Goal: Task Accomplishment & Management: Use online tool/utility

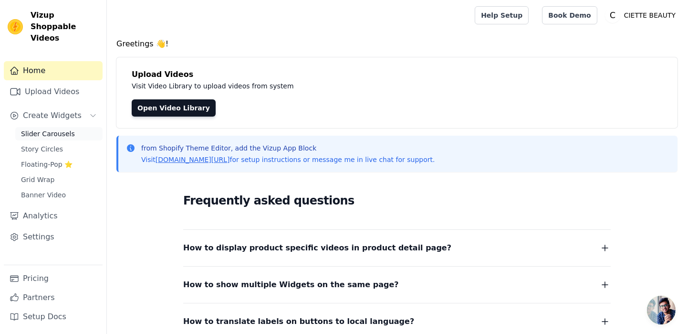
click at [67, 129] on span "Slider Carousels" at bounding box center [48, 134] width 54 height 10
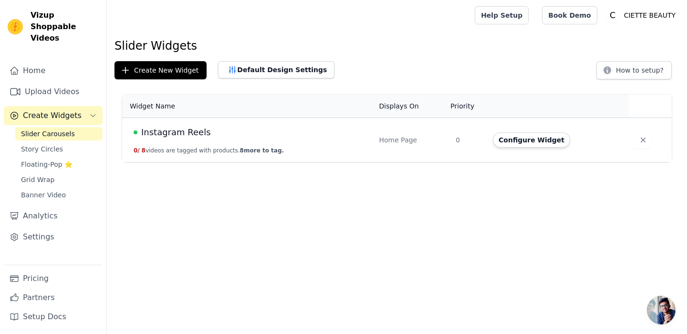
click at [189, 133] on span "Instagram Reels" at bounding box center [176, 132] width 70 height 13
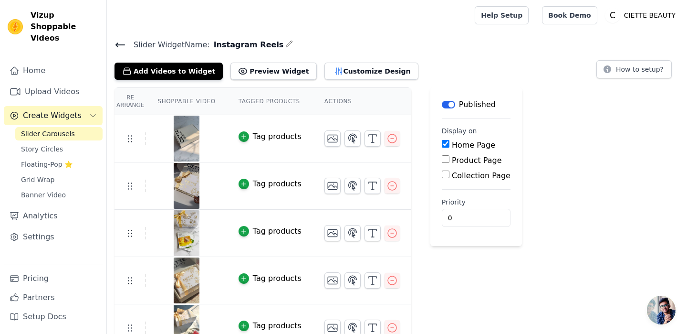
click at [285, 45] on icon "button" at bounding box center [289, 44] width 8 height 8
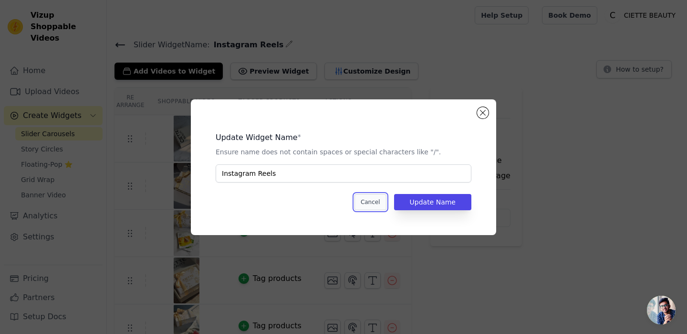
click at [372, 208] on button "Cancel" at bounding box center [371, 202] width 32 height 16
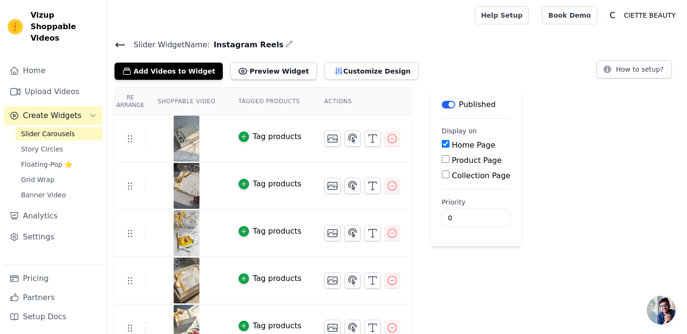
click at [187, 103] on th "Shoppable Video" at bounding box center [186, 101] width 81 height 27
click at [336, 75] on button "Customize Design" at bounding box center [372, 71] width 94 height 17
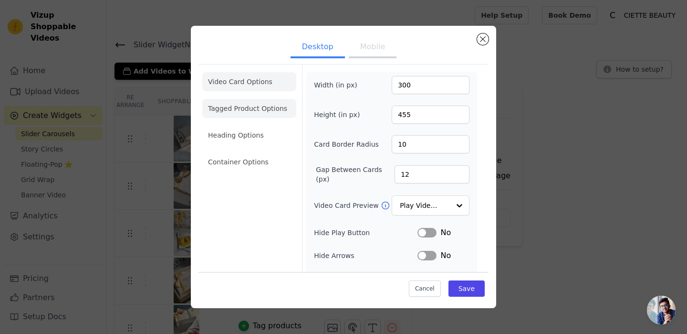
click at [268, 152] on li "Tagged Product Options" at bounding box center [249, 161] width 94 height 19
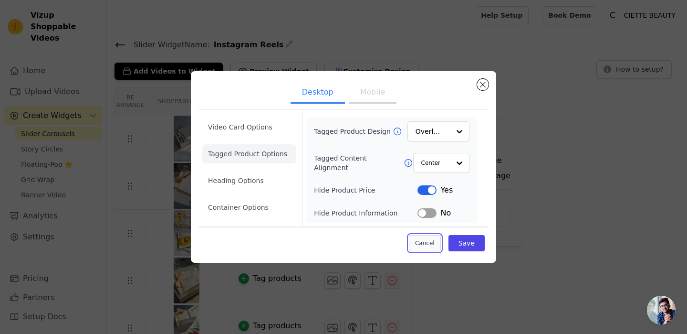
click at [420, 246] on button "Cancel" at bounding box center [425, 243] width 32 height 16
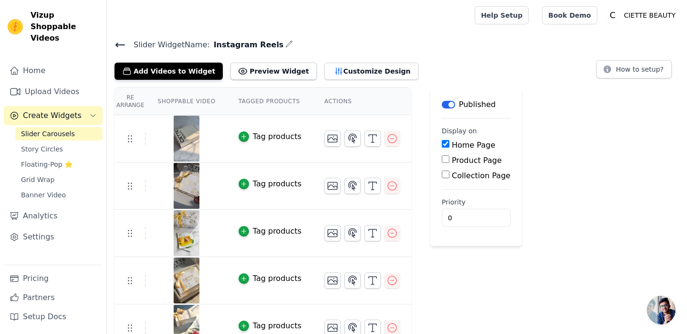
click at [193, 146] on img at bounding box center [186, 138] width 27 height 46
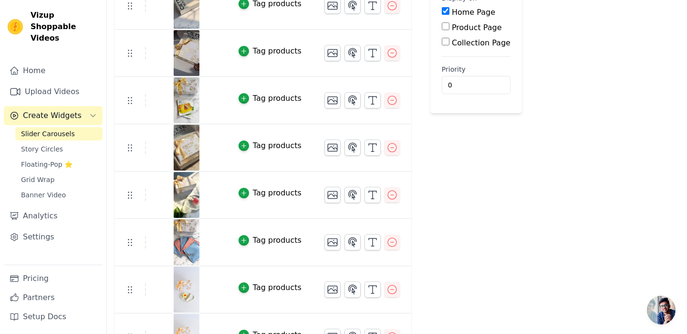
scroll to position [159, 0]
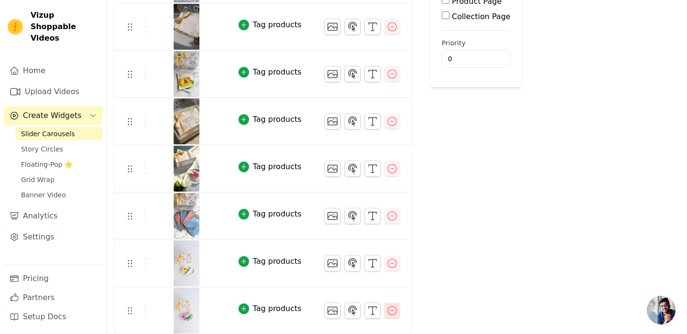
click at [391, 312] on icon "button" at bounding box center [392, 309] width 11 height 11
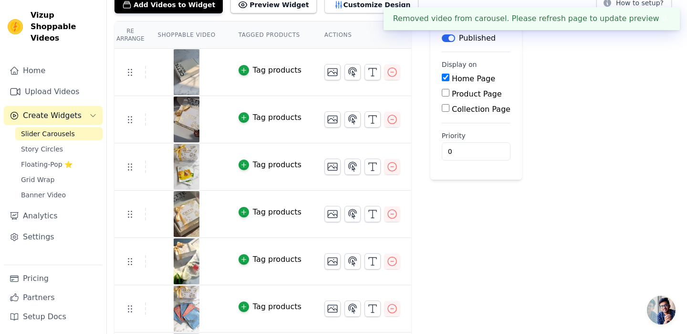
scroll to position [0, 0]
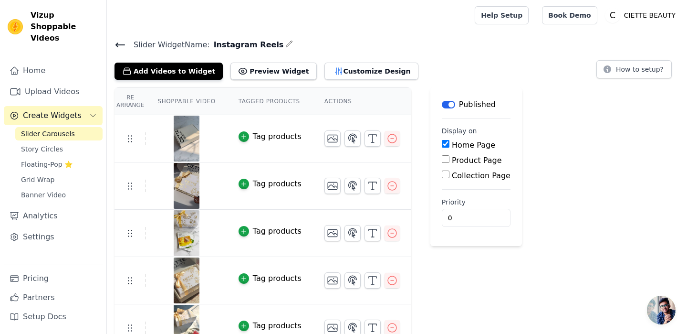
click at [140, 144] on tr "Tag products" at bounding box center [263, 138] width 297 height 47
click at [162, 73] on button "Add Videos to Widget" at bounding box center [169, 71] width 108 height 17
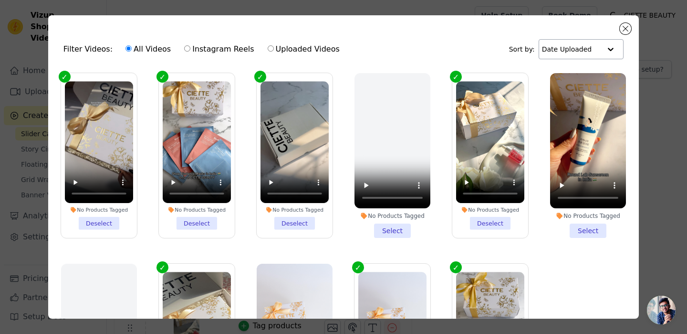
click at [611, 52] on div at bounding box center [610, 49] width 19 height 19
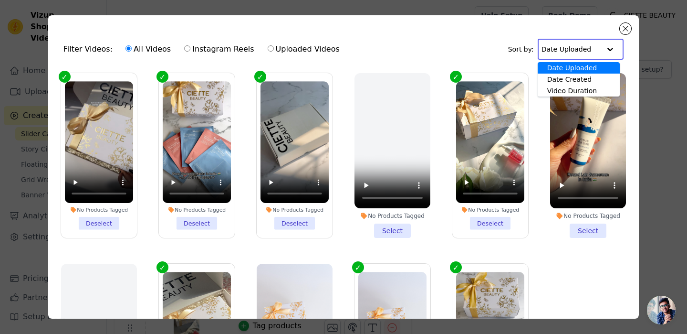
click at [588, 68] on div "Date Uploaded" at bounding box center [579, 67] width 82 height 11
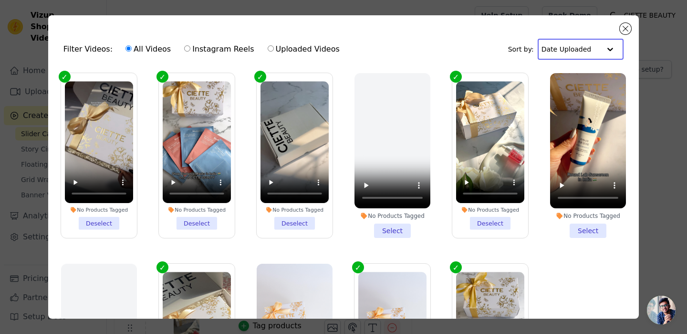
click at [204, 47] on label "Instagram Reels" at bounding box center [219, 49] width 71 height 12
click at [190, 47] on input "Instagram Reels" at bounding box center [187, 48] width 6 height 6
radio input "true"
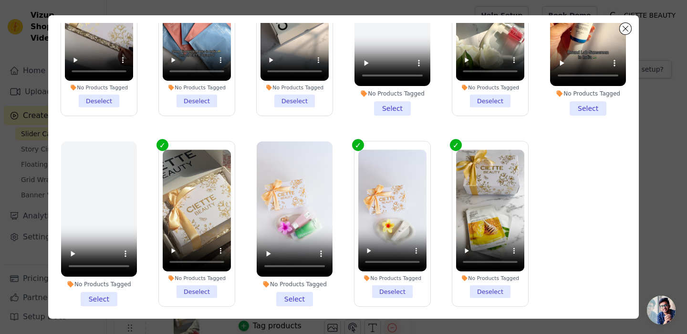
scroll to position [83, 0]
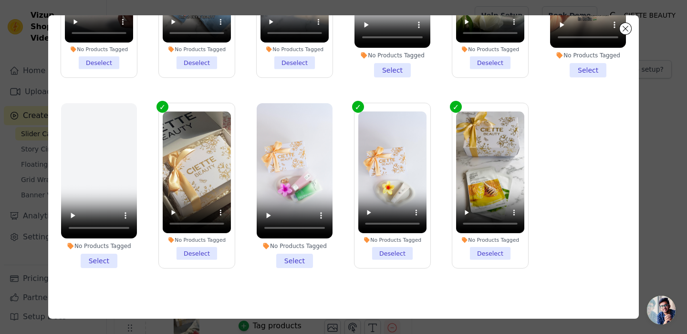
click at [319, 304] on div "Filter Videos: All Videos Instagram Reels Uploaded Videos Sort by: Date Uploade…" at bounding box center [343, 166] width 591 height 303
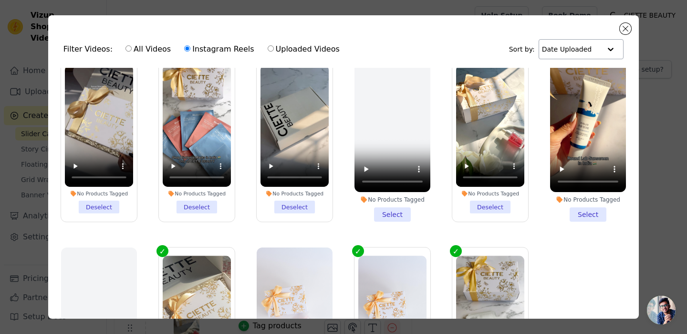
scroll to position [31, 0]
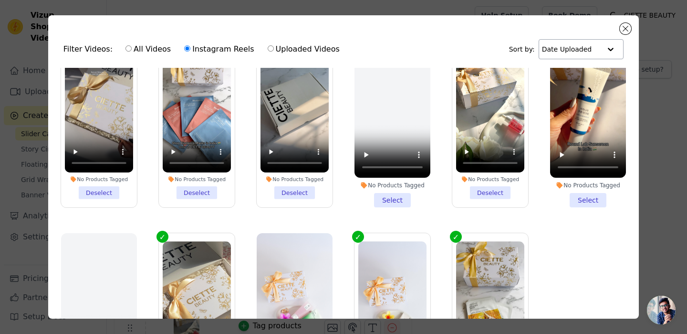
click at [566, 50] on input "text" at bounding box center [571, 49] width 59 height 19
click at [527, 29] on div "Filter Videos: All Videos Instagram Reels Uploaded Videos Sort by: Date Uploade…" at bounding box center [343, 166] width 591 height 303
click at [626, 29] on button "Close modal" at bounding box center [625, 28] width 11 height 11
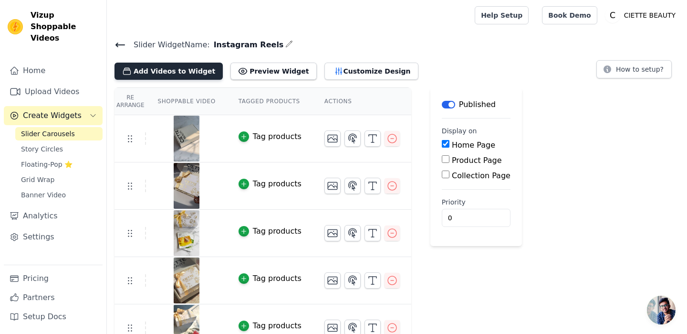
click at [170, 71] on button "Add Videos to Widget" at bounding box center [169, 71] width 108 height 17
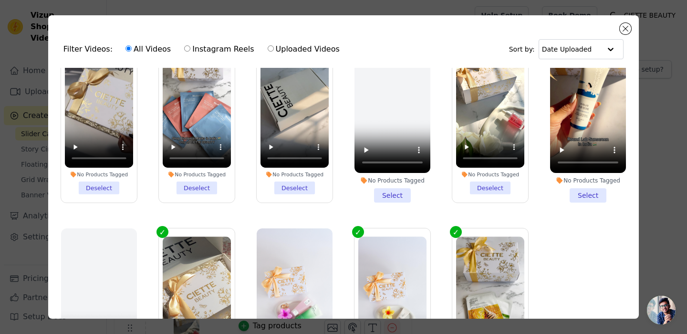
scroll to position [77, 0]
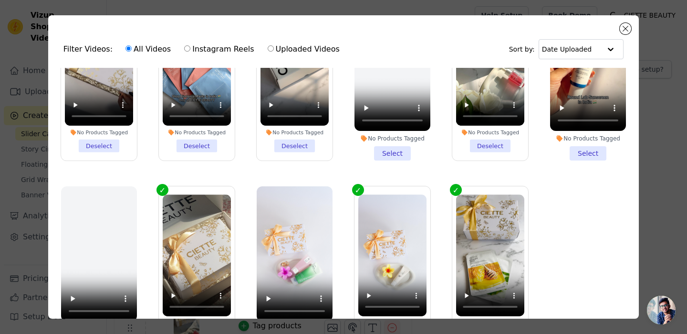
click at [268, 48] on input "Uploaded Videos" at bounding box center [271, 48] width 6 height 6
radio input "true"
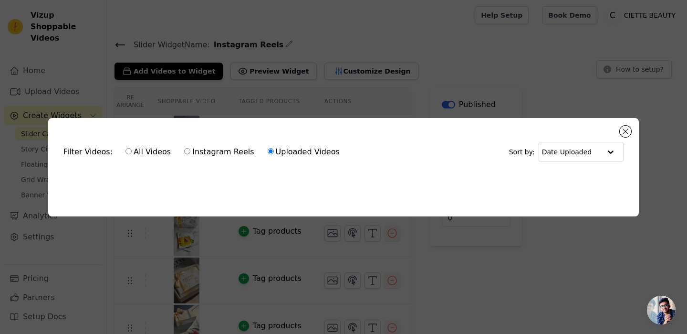
click at [200, 154] on label "Instagram Reels" at bounding box center [219, 152] width 71 height 12
click at [190, 154] on input "Instagram Reels" at bounding box center [187, 151] width 6 height 6
radio input "true"
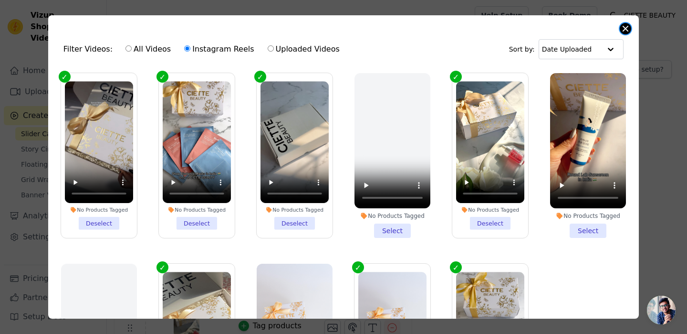
click at [628, 31] on button "Close modal" at bounding box center [625, 28] width 11 height 11
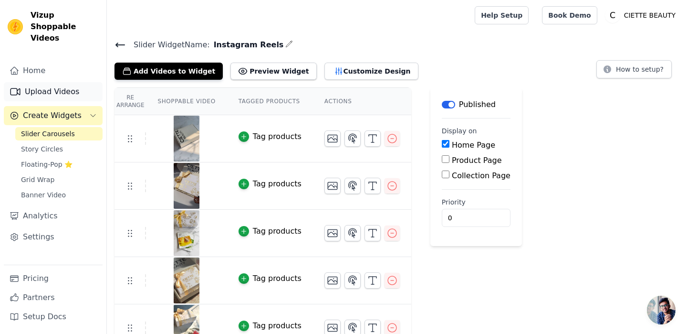
click at [57, 82] on link "Upload Videos" at bounding box center [53, 91] width 99 height 19
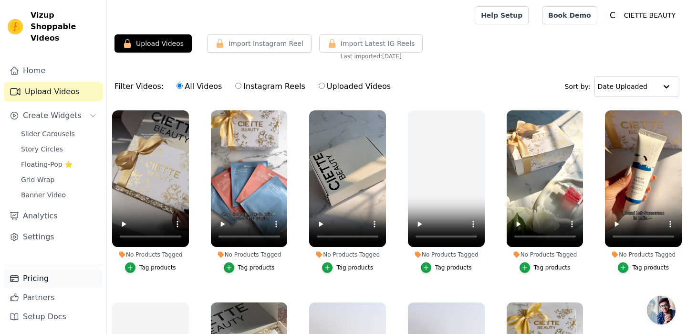
click at [32, 273] on link "Pricing" at bounding box center [53, 278] width 99 height 19
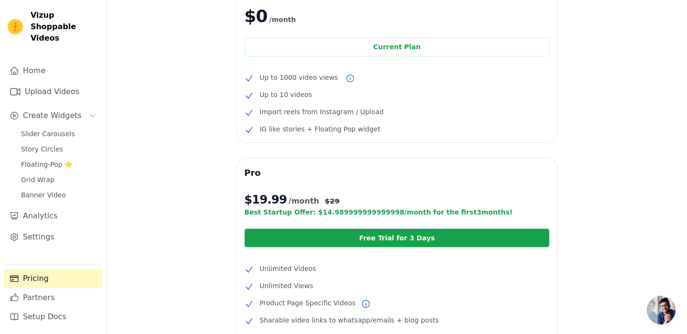
scroll to position [70, 0]
click at [52, 82] on link "Upload Videos" at bounding box center [53, 91] width 99 height 19
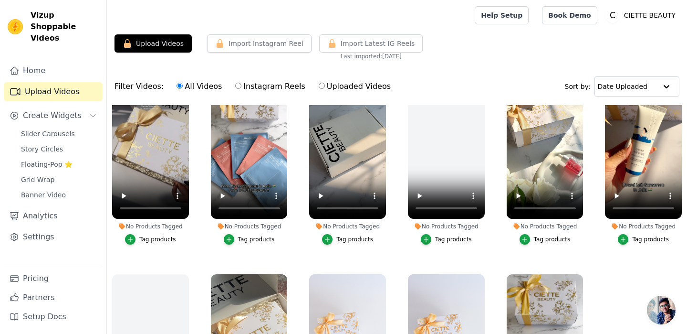
scroll to position [80, 0]
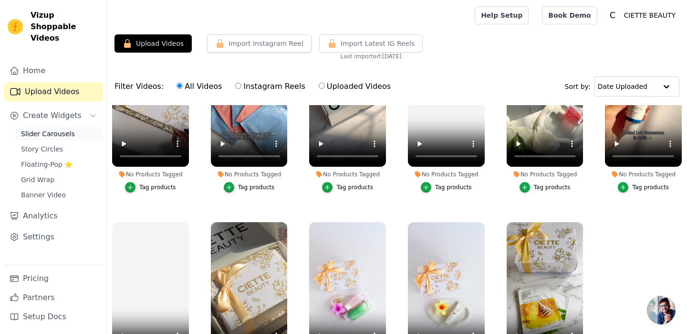
click at [63, 129] on span "Slider Carousels" at bounding box center [48, 134] width 54 height 10
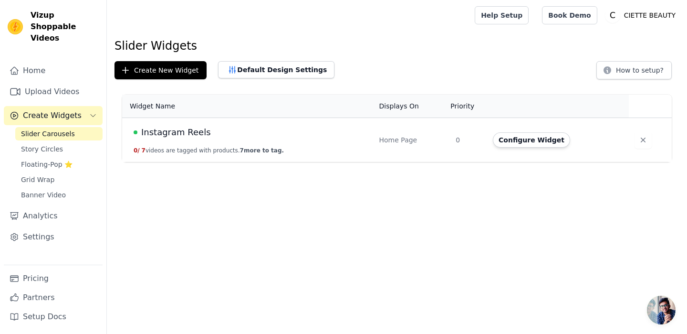
click at [191, 132] on span "Instagram Reels" at bounding box center [176, 132] width 70 height 13
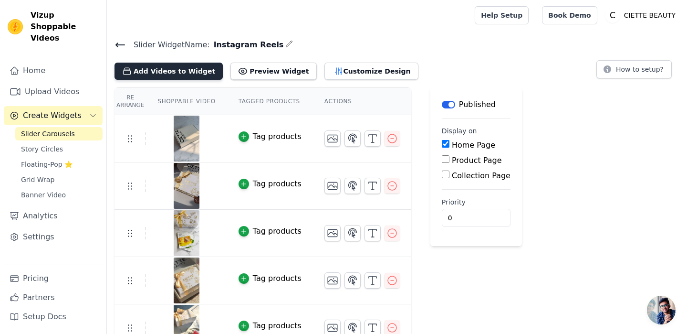
click at [192, 72] on button "Add Videos to Widget" at bounding box center [169, 71] width 108 height 17
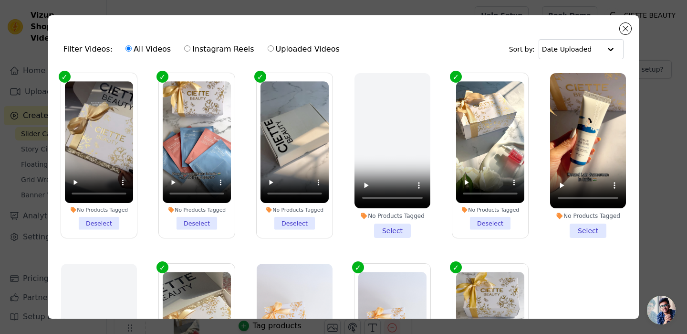
click at [584, 232] on li "No Products Tagged Select" at bounding box center [588, 155] width 76 height 165
click at [0, 0] on input "No Products Tagged Select" at bounding box center [0, 0] width 0 height 0
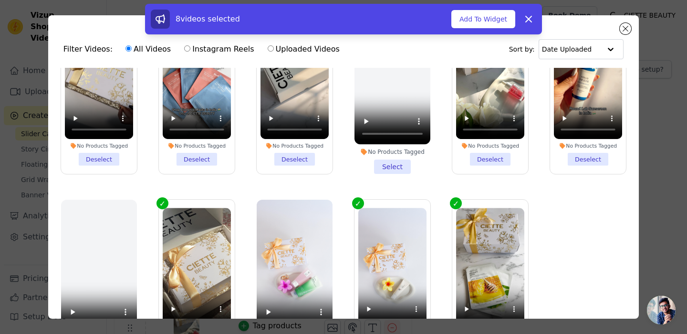
scroll to position [77, 0]
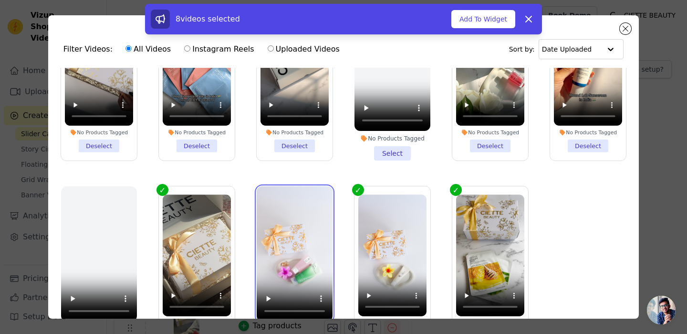
click at [300, 255] on video at bounding box center [295, 253] width 76 height 135
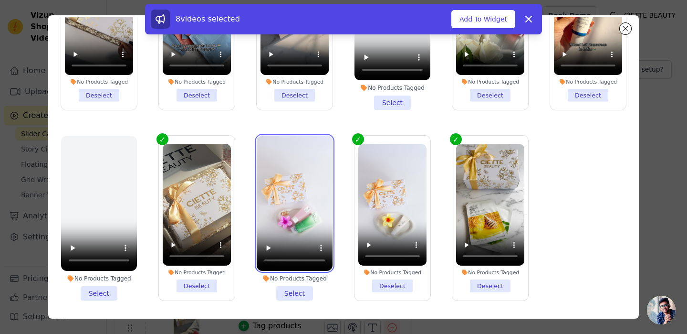
scroll to position [83, 0]
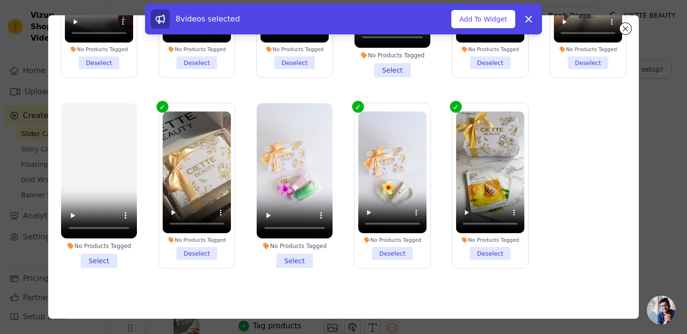
click at [281, 262] on li "No Products Tagged Select" at bounding box center [295, 185] width 76 height 165
click at [0, 0] on input "No Products Tagged Select" at bounding box center [0, 0] width 0 height 0
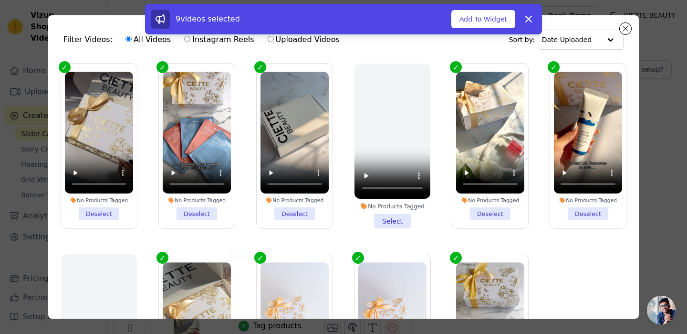
scroll to position [0, 0]
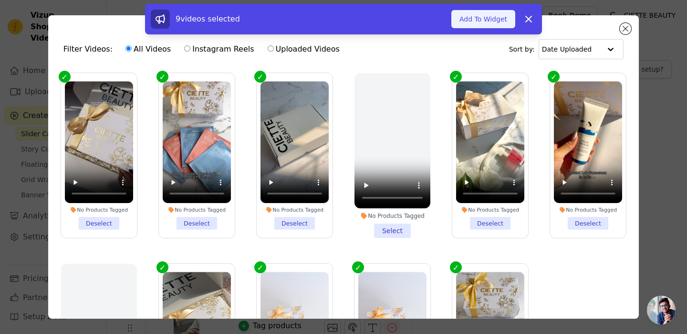
click at [479, 20] on button "Add To Widget" at bounding box center [483, 19] width 64 height 18
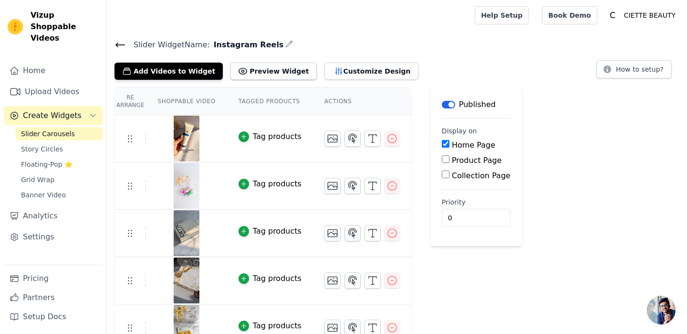
click at [115, 43] on icon at bounding box center [120, 44] width 11 height 11
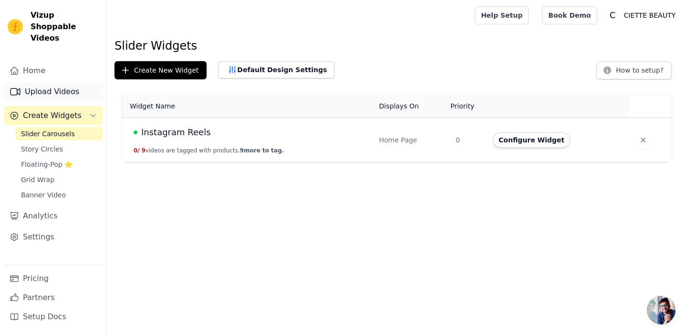
click at [68, 82] on link "Upload Videos" at bounding box center [53, 91] width 99 height 19
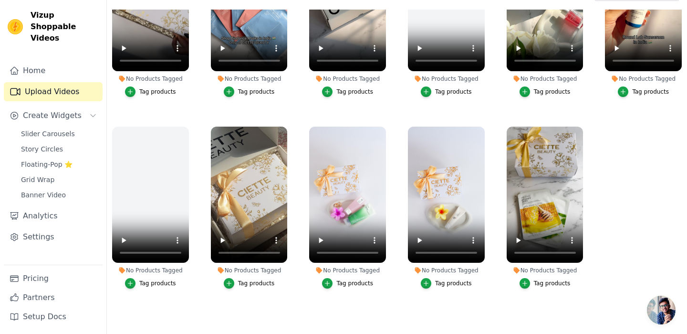
scroll to position [97, 0]
